Goal: Task Accomplishment & Management: Use online tool/utility

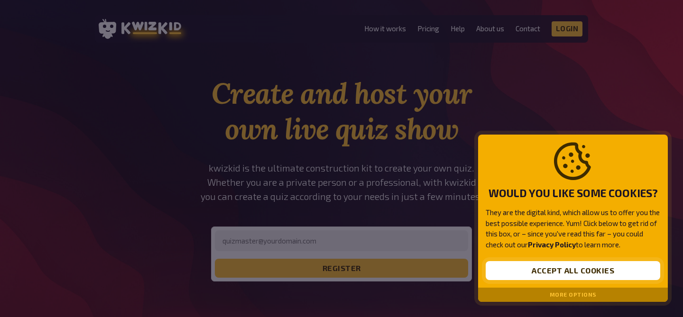
click at [563, 264] on button "Accept all cookies" at bounding box center [573, 270] width 175 height 19
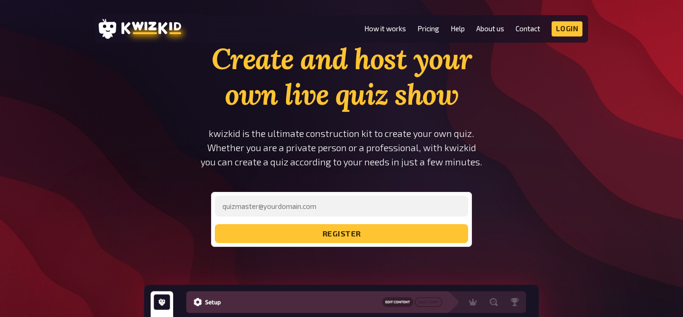
scroll to position [38, 0]
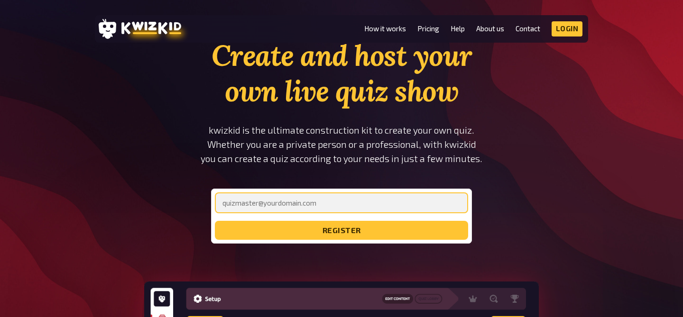
click at [299, 208] on input "email" at bounding box center [341, 203] width 253 height 21
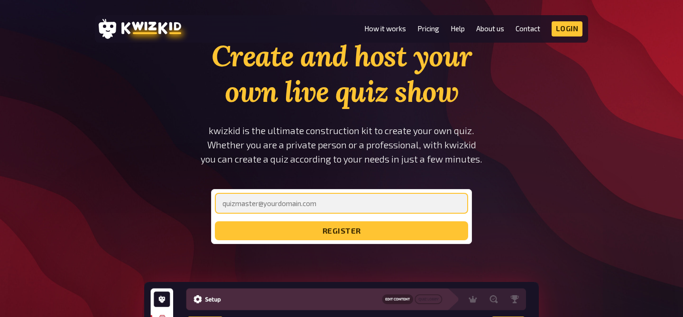
click at [297, 206] on input "email" at bounding box center [341, 203] width 253 height 21
type input "[EMAIL_ADDRESS][DOMAIN_NAME]"
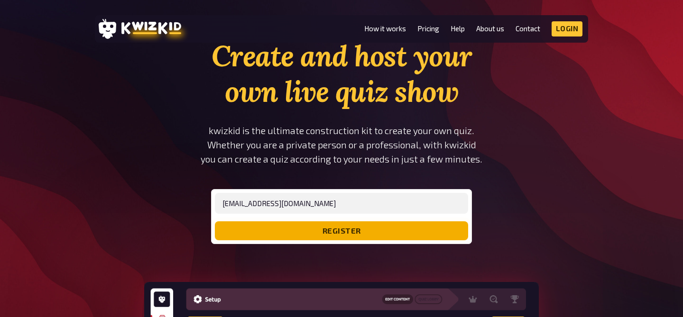
click at [294, 230] on button "register" at bounding box center [341, 230] width 253 height 19
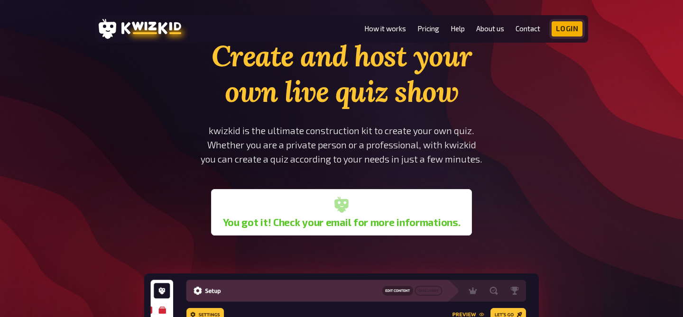
click at [564, 30] on link "Login" at bounding box center [567, 28] width 31 height 15
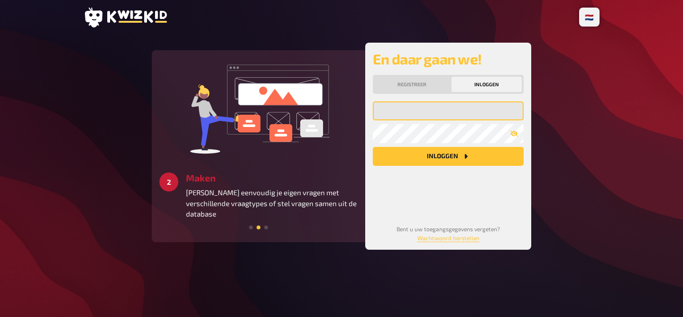
click at [442, 105] on input "email" at bounding box center [448, 110] width 151 height 19
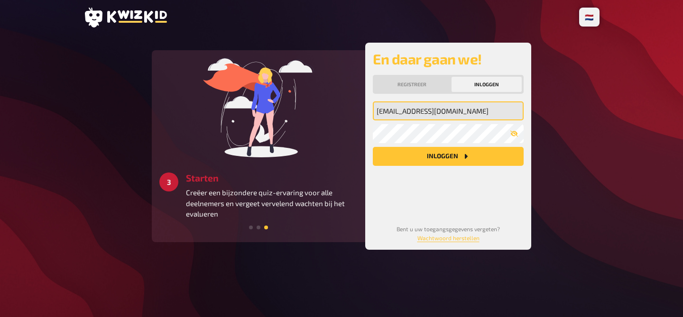
type input "[EMAIL_ADDRESS][DOMAIN_NAME]"
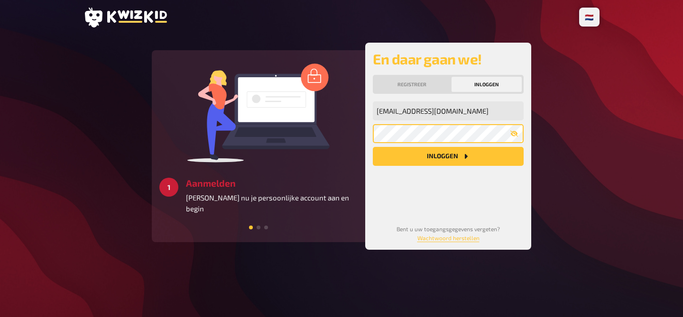
click at [373, 147] on button "Inloggen" at bounding box center [448, 156] width 151 height 19
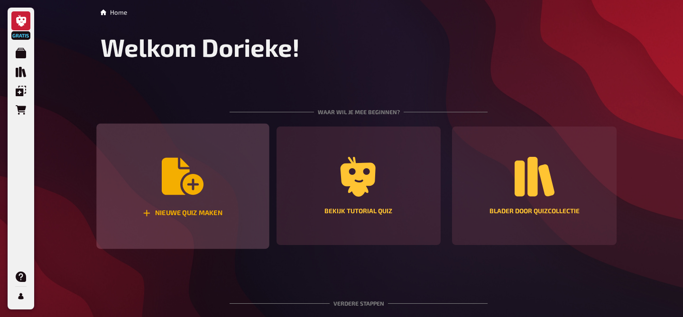
click at [216, 176] on div "Nieuwe quiz maken" at bounding box center [182, 187] width 173 height 126
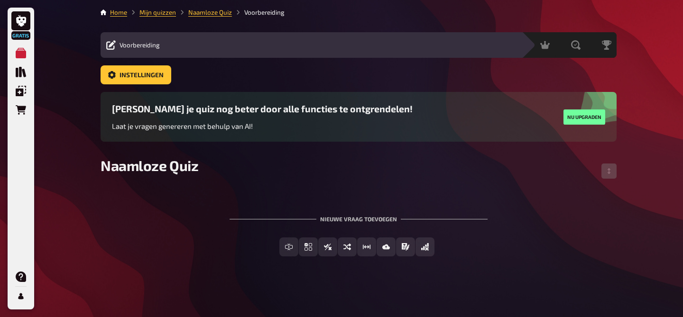
click at [184, 126] on span "Laat je vragen genereren met behulp van AI!" at bounding box center [182, 126] width 141 height 9
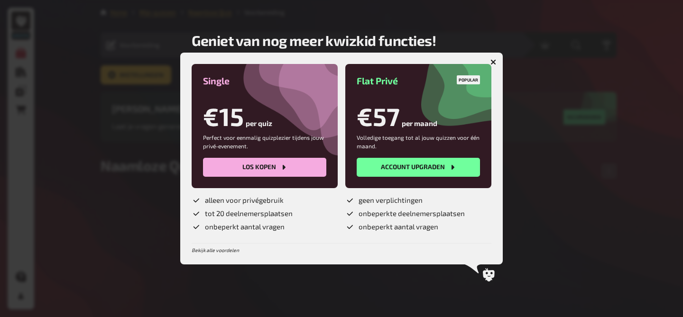
click at [109, 159] on div at bounding box center [341, 158] width 683 height 317
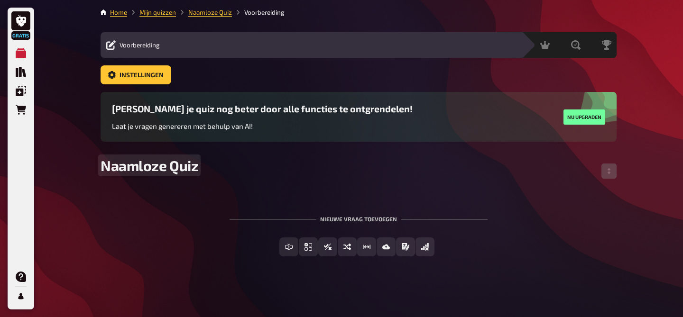
click at [189, 172] on span "Naamloze Quiz" at bounding box center [150, 165] width 98 height 17
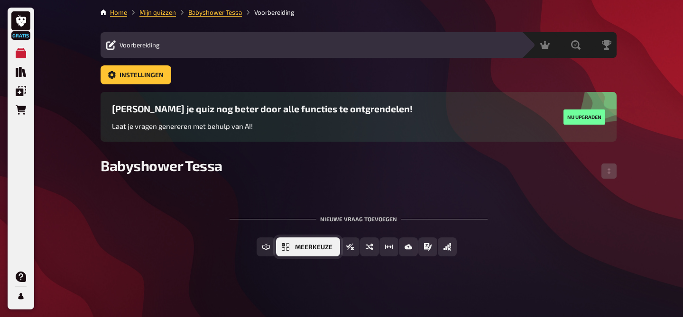
click at [323, 250] on span "Meerkeuze" at bounding box center [313, 247] width 37 height 7
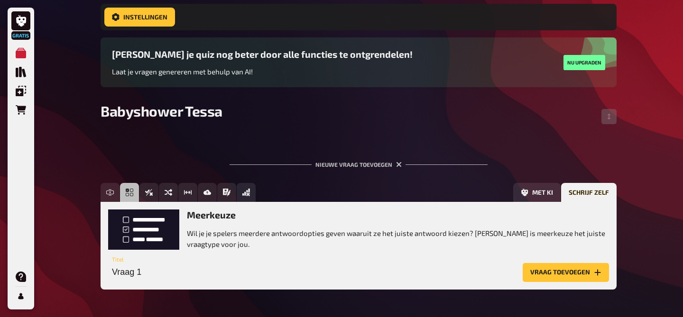
scroll to position [95, 0]
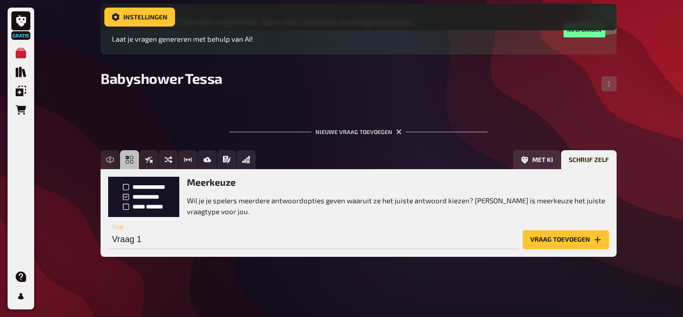
click at [207, 181] on h3 "Meerkeuze" at bounding box center [398, 182] width 422 height 11
